Goal: Communication & Community: Ask a question

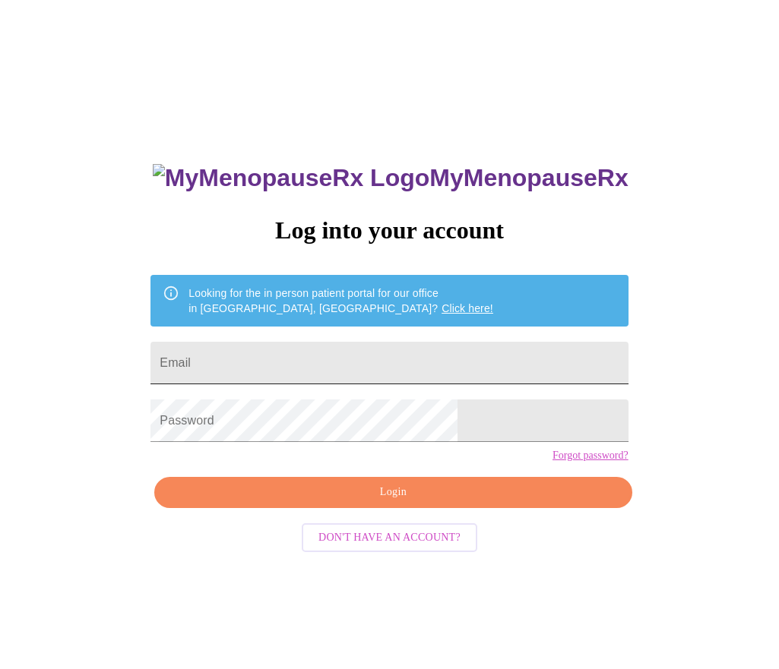
click at [334, 357] on input "Email" at bounding box center [388, 363] width 477 height 43
type input "[EMAIL_ADDRESS][DOMAIN_NAME]"
click at [354, 502] on span "Login" at bounding box center [393, 492] width 442 height 19
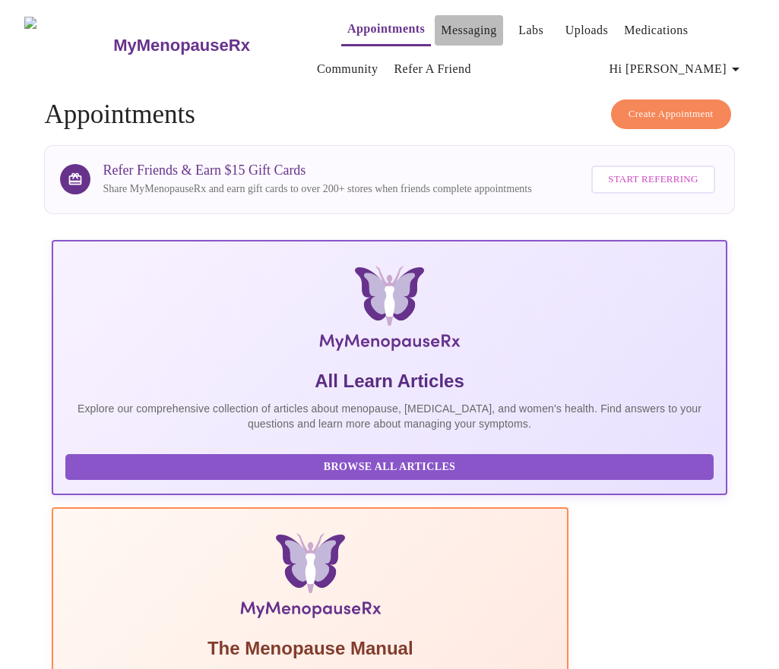
click at [441, 22] on link "Messaging" at bounding box center [468, 30] width 55 height 21
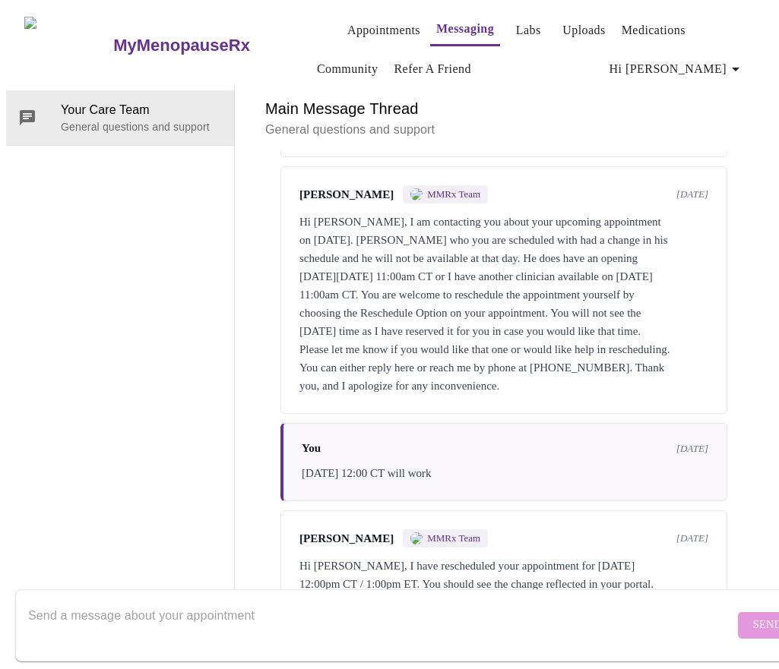
scroll to position [846, 0]
click at [248, 601] on textarea "Send a message about your appointment" at bounding box center [381, 625] width 706 height 49
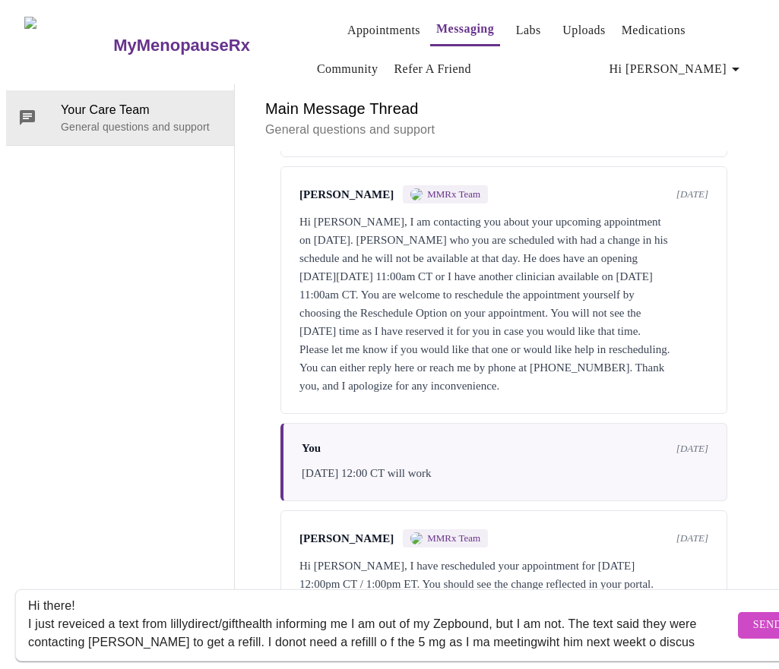
scroll to position [28, 0]
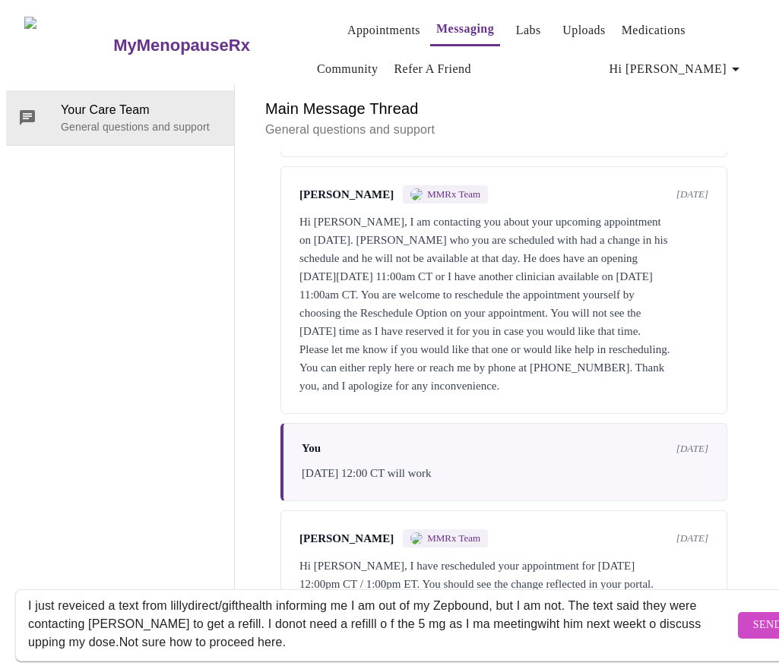
click at [87, 601] on textarea "Hi there! I just reveiced a text from lillydirect/gifthealth informing me I am …" at bounding box center [381, 625] width 706 height 49
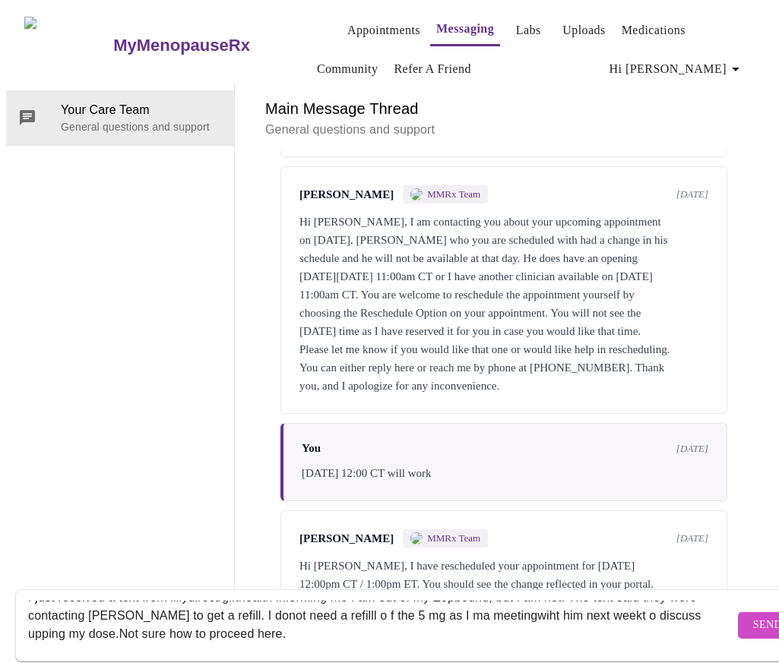
click at [274, 601] on textarea "Hi there! I just received a text from lillydirect/gifthealth informing me I am …" at bounding box center [381, 625] width 706 height 49
click at [381, 601] on textarea "Hi there! I just received a text from lillydirect/gifthealth informing me I am …" at bounding box center [381, 625] width 706 height 49
click at [475, 601] on textarea "Hi there! I just received a text from lillydirect/gifthealth informing me I am …" at bounding box center [381, 625] width 706 height 49
click at [552, 601] on textarea "Hi there! I just received a text from lillydirect/gifthealth informing me I am …" at bounding box center [381, 625] width 706 height 49
click at [633, 601] on textarea "Hi there! I just received a text from lillydirect/gifthealth informing me I am …" at bounding box center [381, 625] width 706 height 49
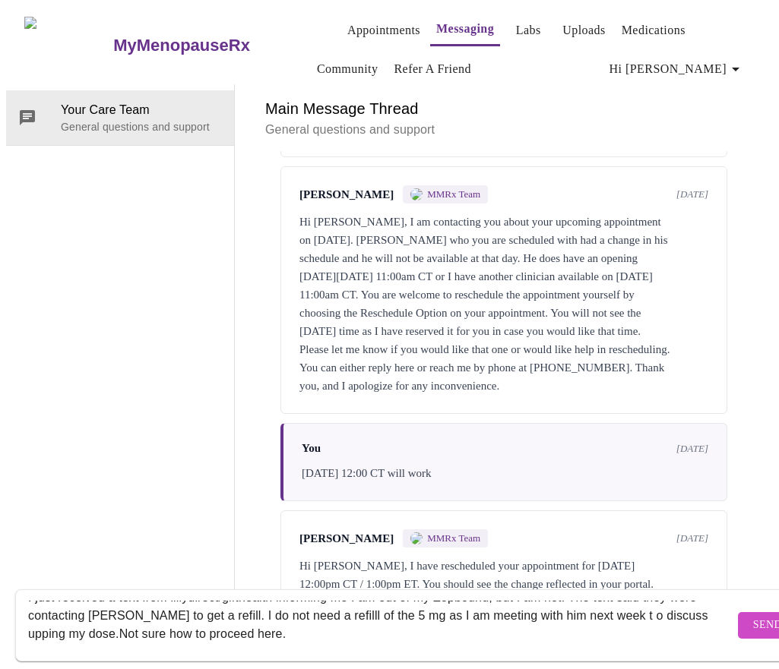
click at [645, 601] on textarea "Hi there! I just received a text from lillydirect/gifthealth informing me I am …" at bounding box center [381, 625] width 706 height 49
type textarea "Hi there! I just received a text from lillydirect/gifthealth informing me I am …"
click at [753, 616] on span "Send" at bounding box center [767, 625] width 29 height 19
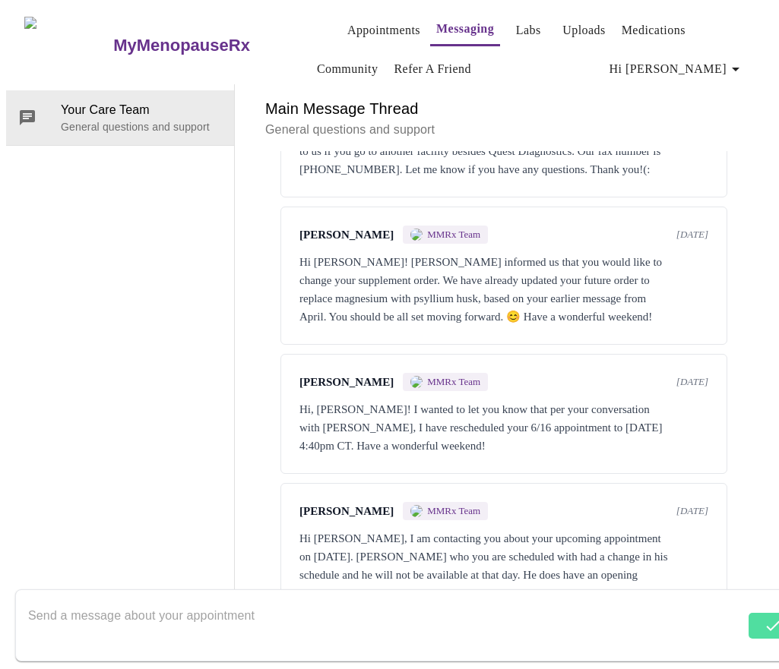
scroll to position [0, 0]
